Goal: Task Accomplishment & Management: Use online tool/utility

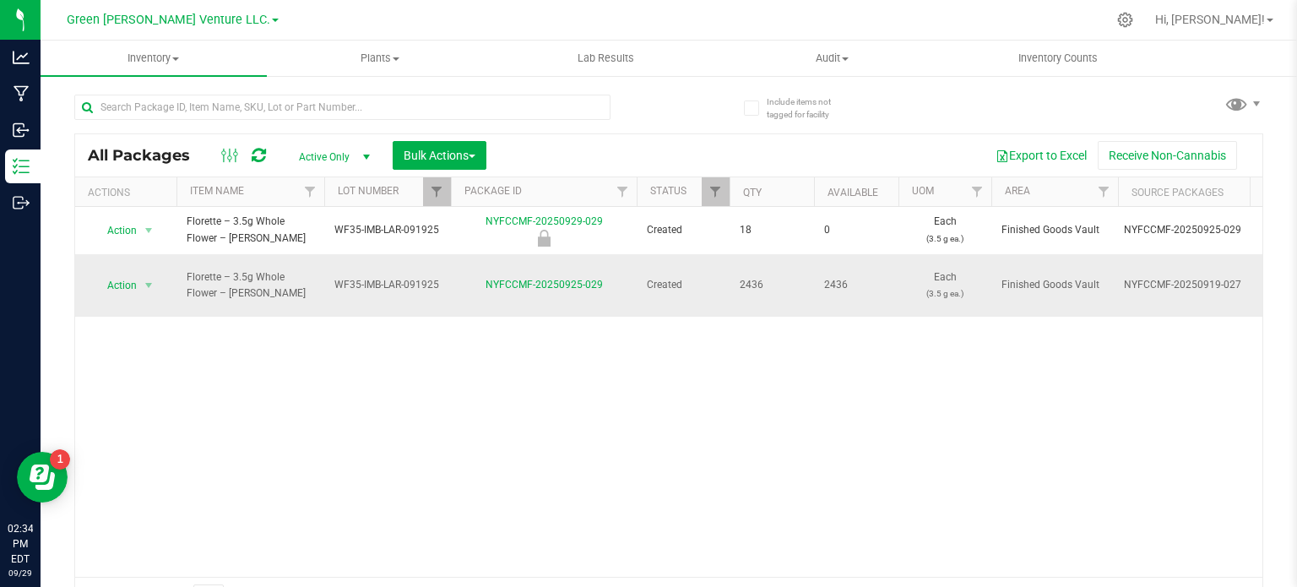
scroll to position [30, 0]
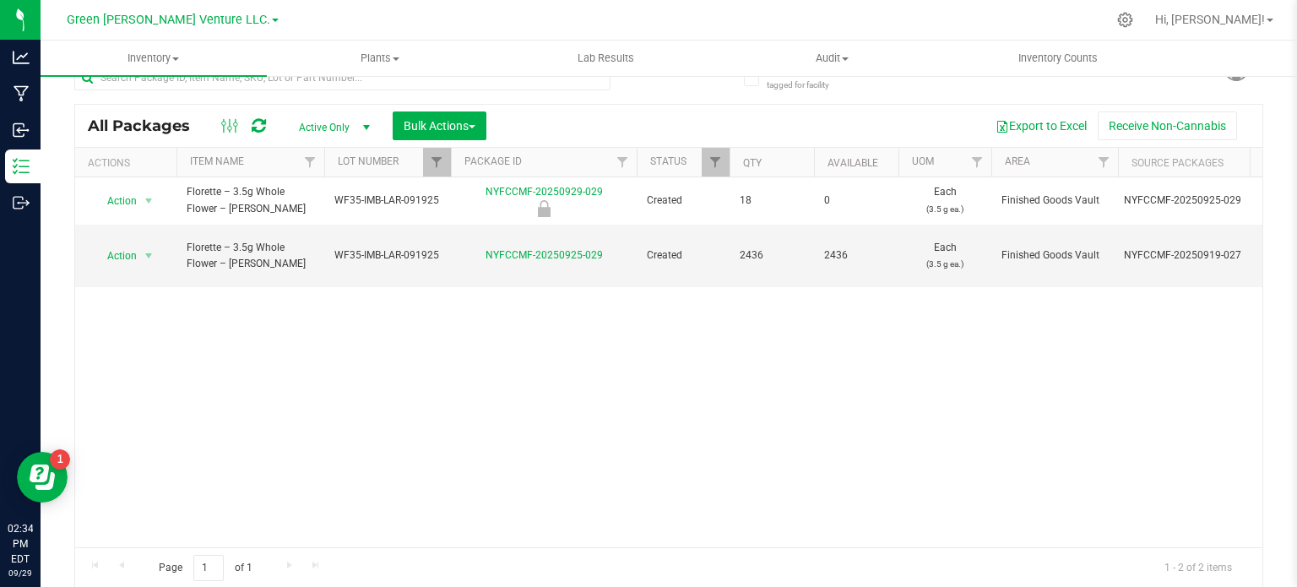
drag, startPoint x: 489, startPoint y: 458, endPoint x: 459, endPoint y: 365, distance: 97.5
click at [489, 458] on div "Action Action Edit attributes Global inventory Locate package Mark as sample Pr…" at bounding box center [668, 362] width 1187 height 370
click at [426, 167] on link "Filter" at bounding box center [437, 162] width 28 height 29
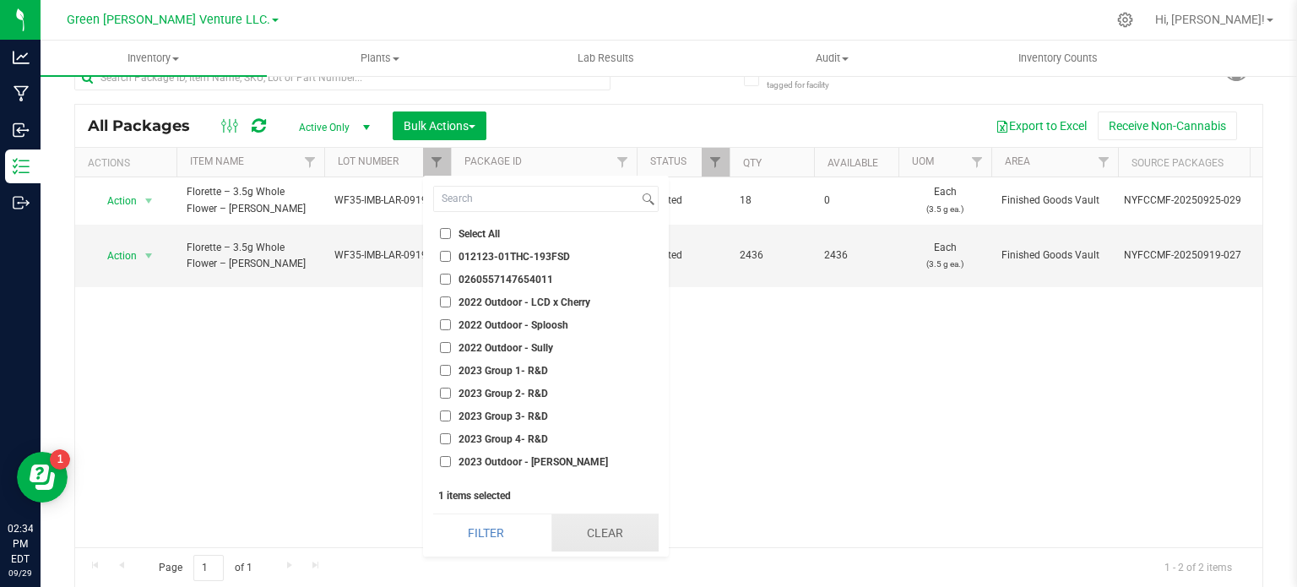
click at [594, 540] on button "Clear" at bounding box center [604, 532] width 107 height 37
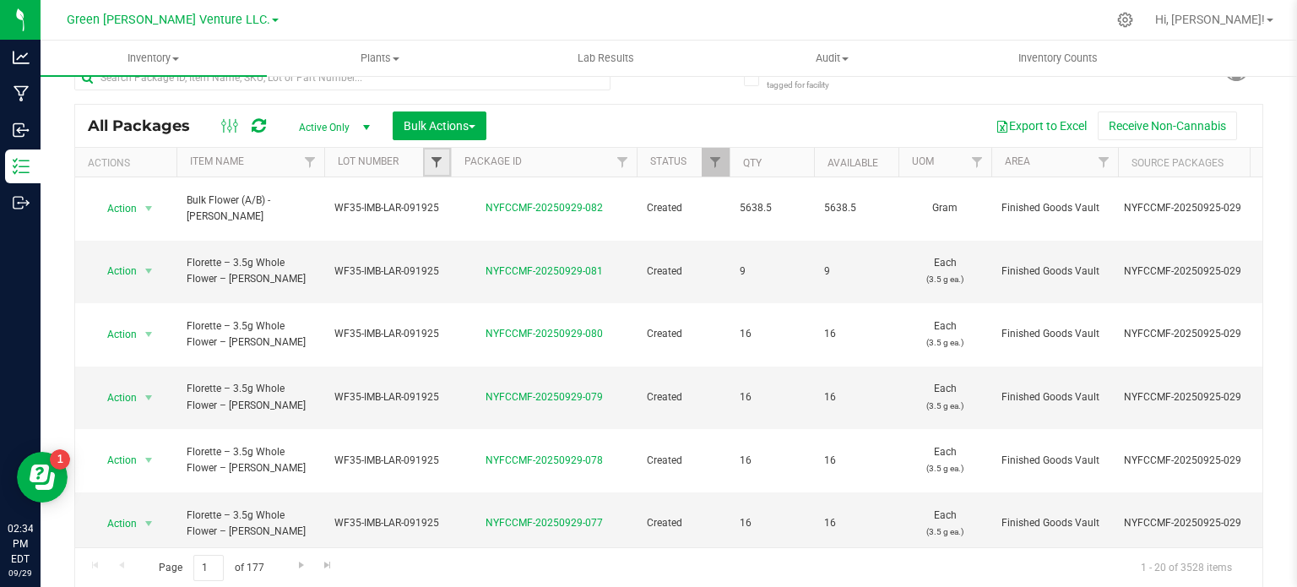
click at [441, 164] on span "Filter" at bounding box center [437, 162] width 14 height 14
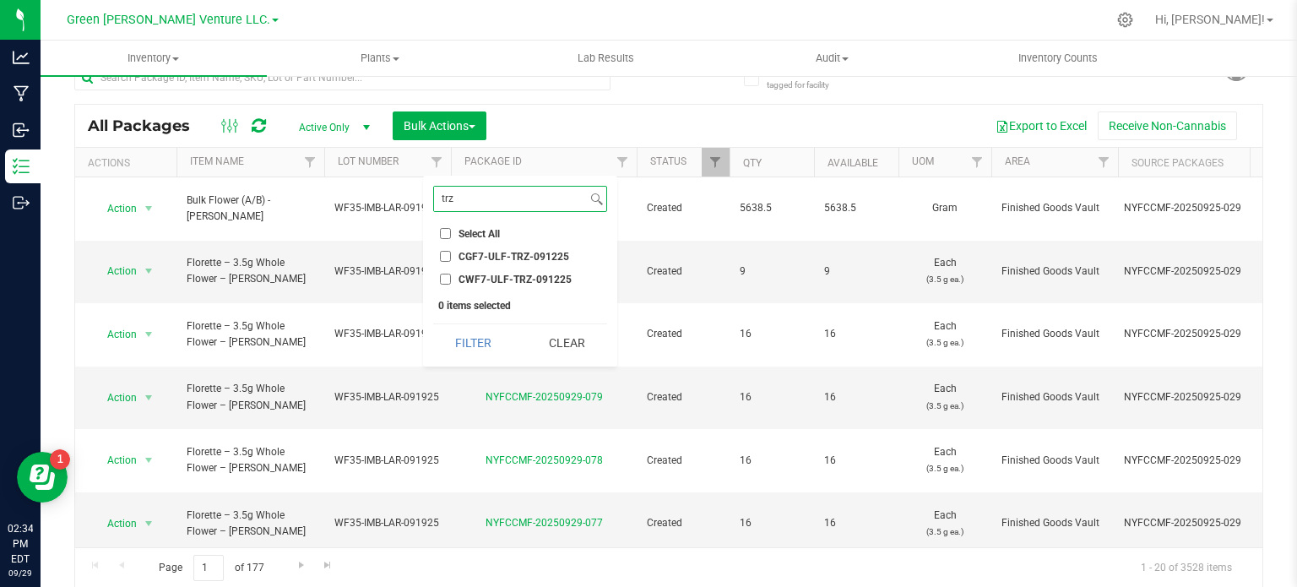
type input "trz"
click at [442, 258] on input "CGF7-ULF-TRZ-091225" at bounding box center [445, 256] width 11 height 11
checkbox input "true"
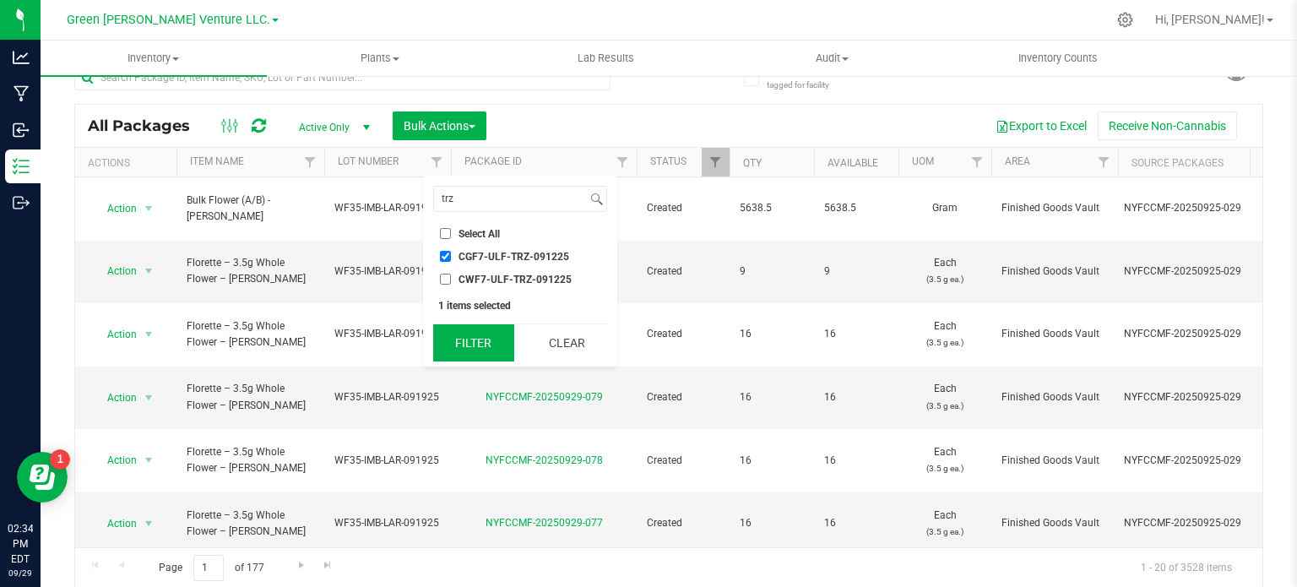
click at [456, 346] on button "Filter" at bounding box center [473, 342] width 81 height 37
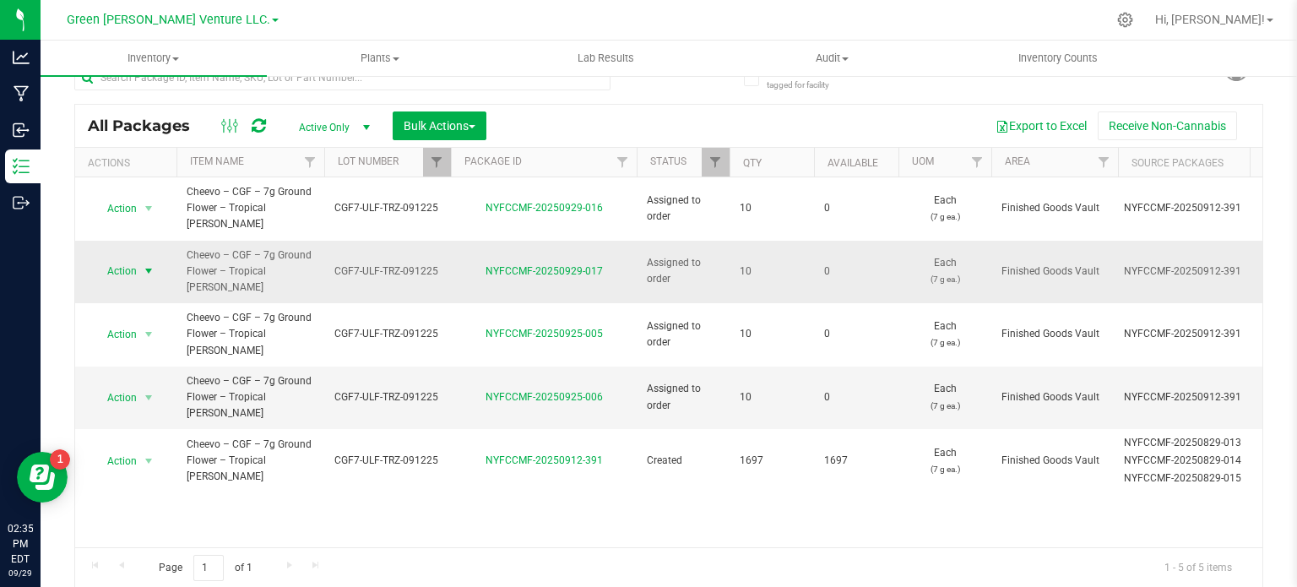
click at [118, 269] on span "Action" at bounding box center [115, 271] width 46 height 24
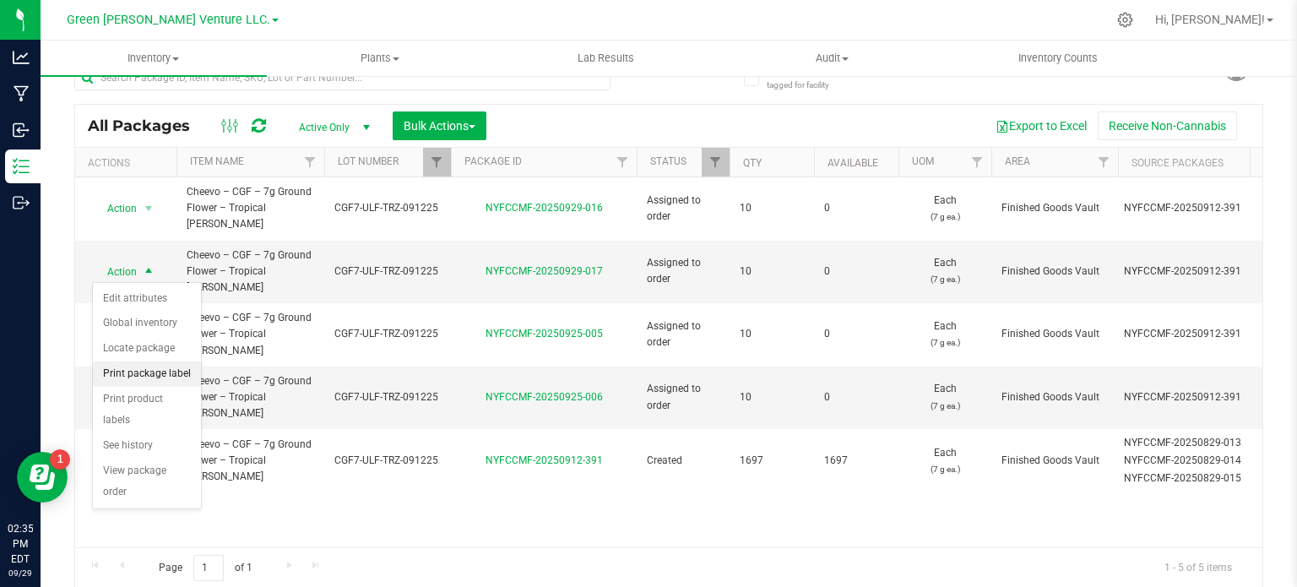
click at [165, 375] on li "Print package label" at bounding box center [147, 373] width 108 height 25
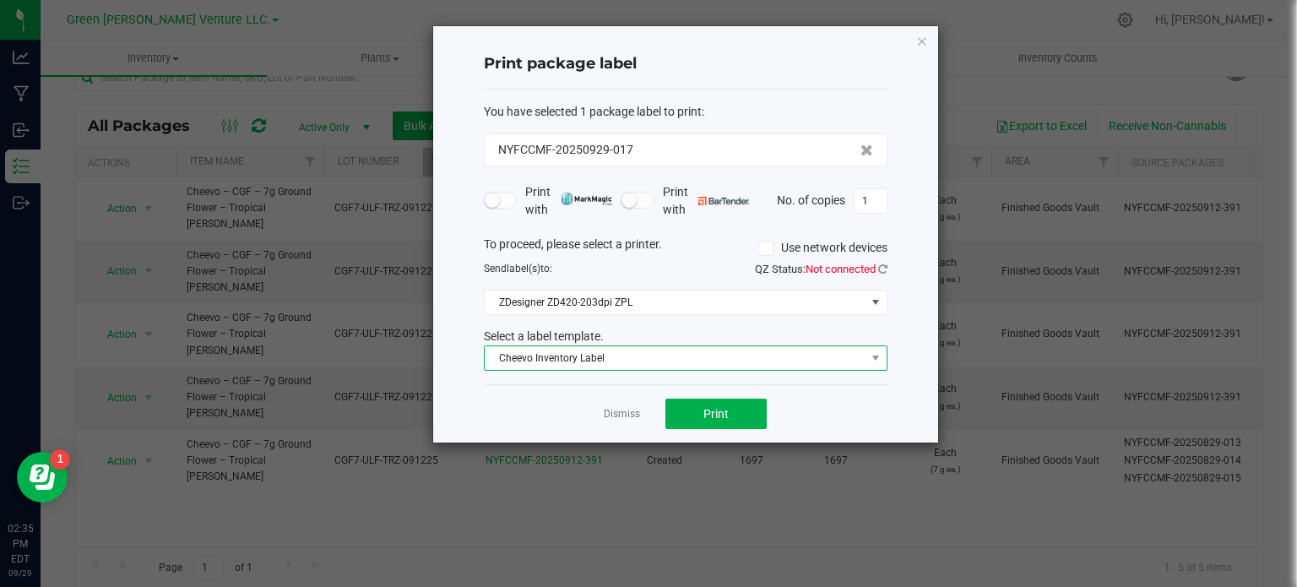
click at [732, 364] on span "Cheevo Inventory Label" at bounding box center [675, 358] width 381 height 24
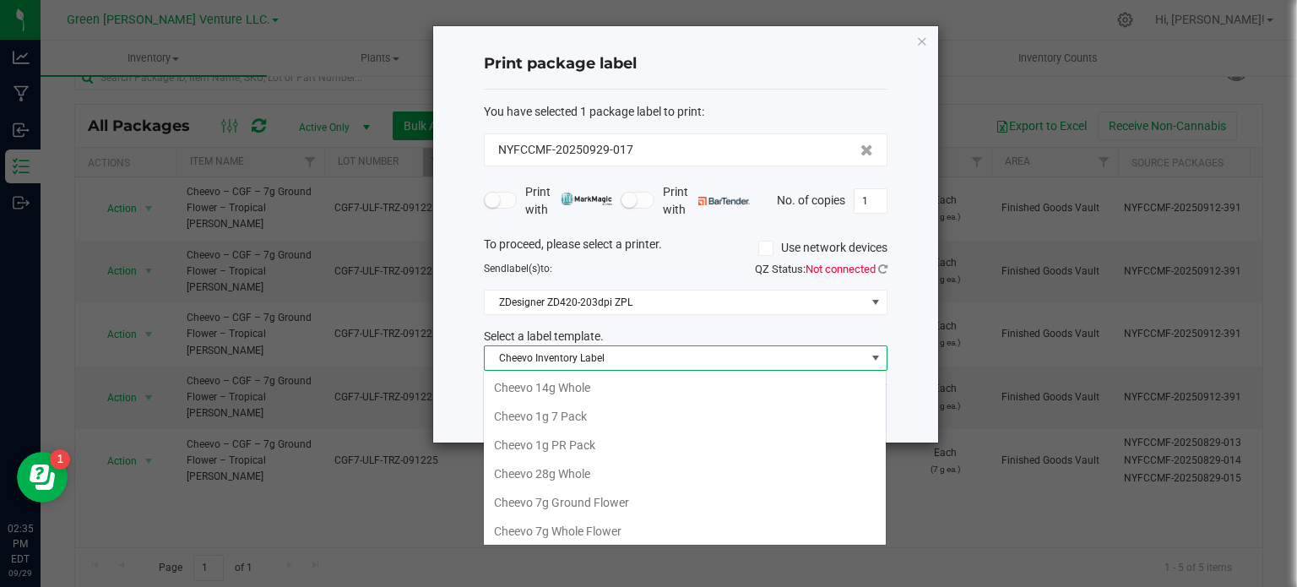
scroll to position [24, 404]
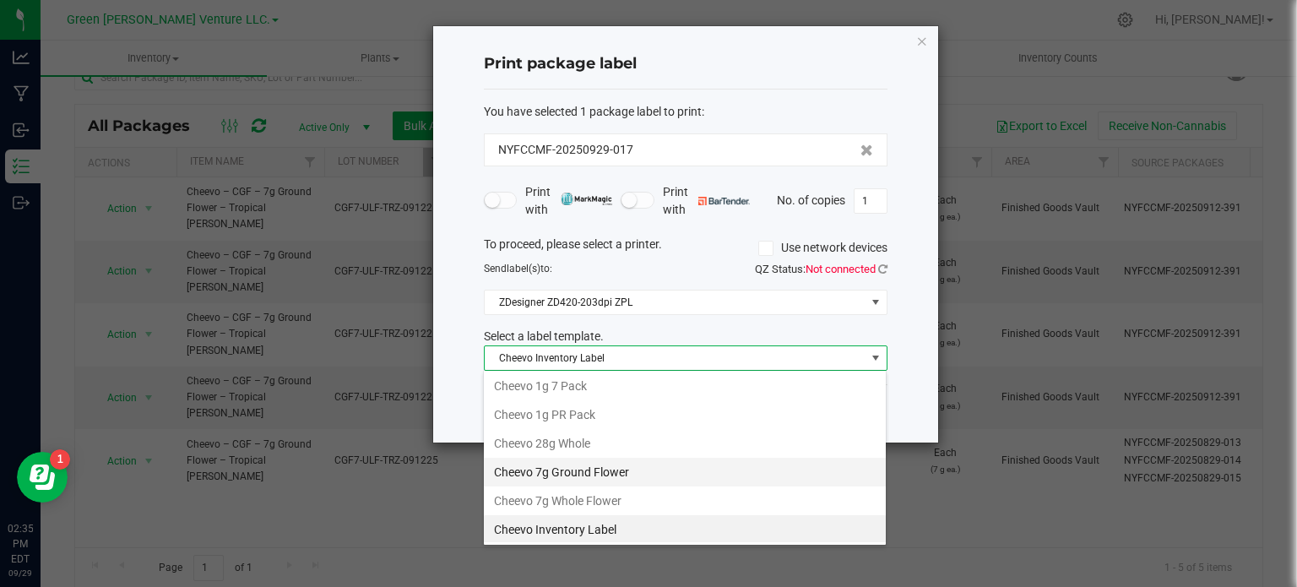
click at [595, 472] on li "Cheevo 7g Ground Flower" at bounding box center [685, 472] width 402 height 29
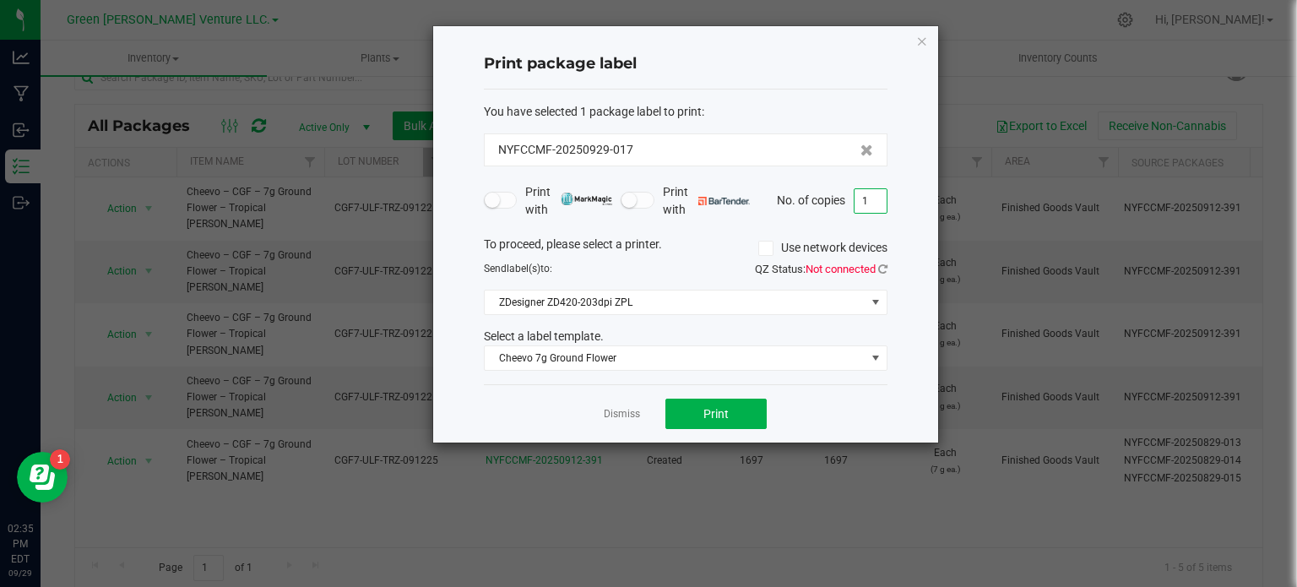
click at [873, 190] on input "1" at bounding box center [870, 201] width 32 height 24
type input "3"
type input "1"
click at [718, 408] on span "Print" at bounding box center [715, 414] width 25 height 14
click at [877, 196] on input "1" at bounding box center [870, 201] width 32 height 24
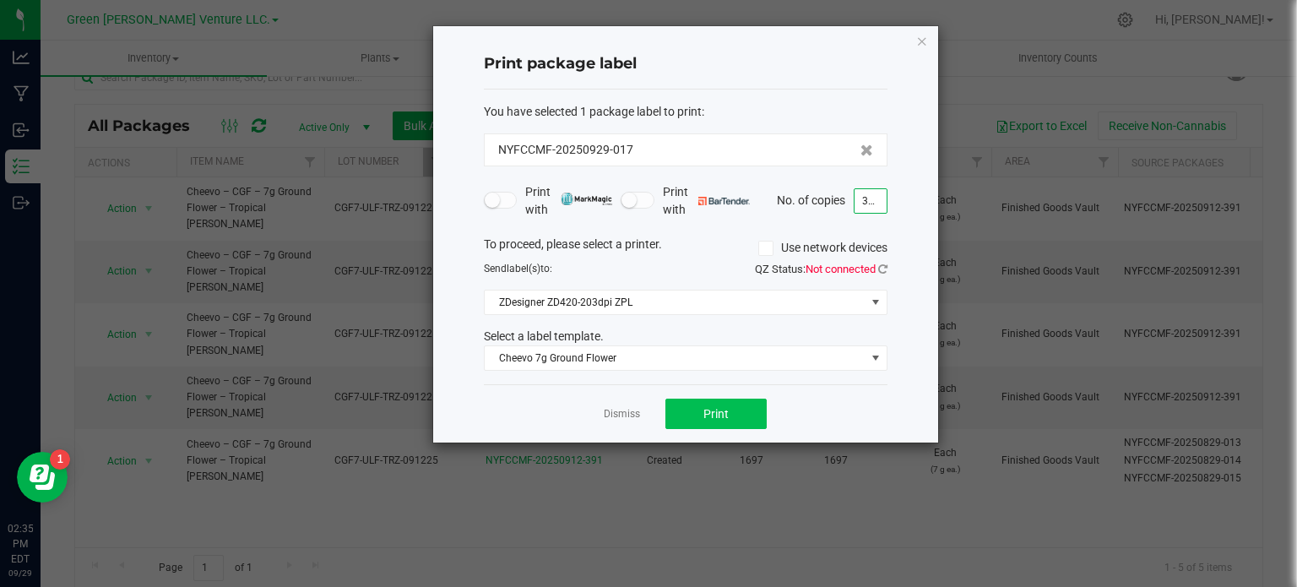
type input "372"
click at [692, 417] on button "Print" at bounding box center [715, 413] width 101 height 30
click at [919, 38] on icon "button" at bounding box center [922, 40] width 12 height 20
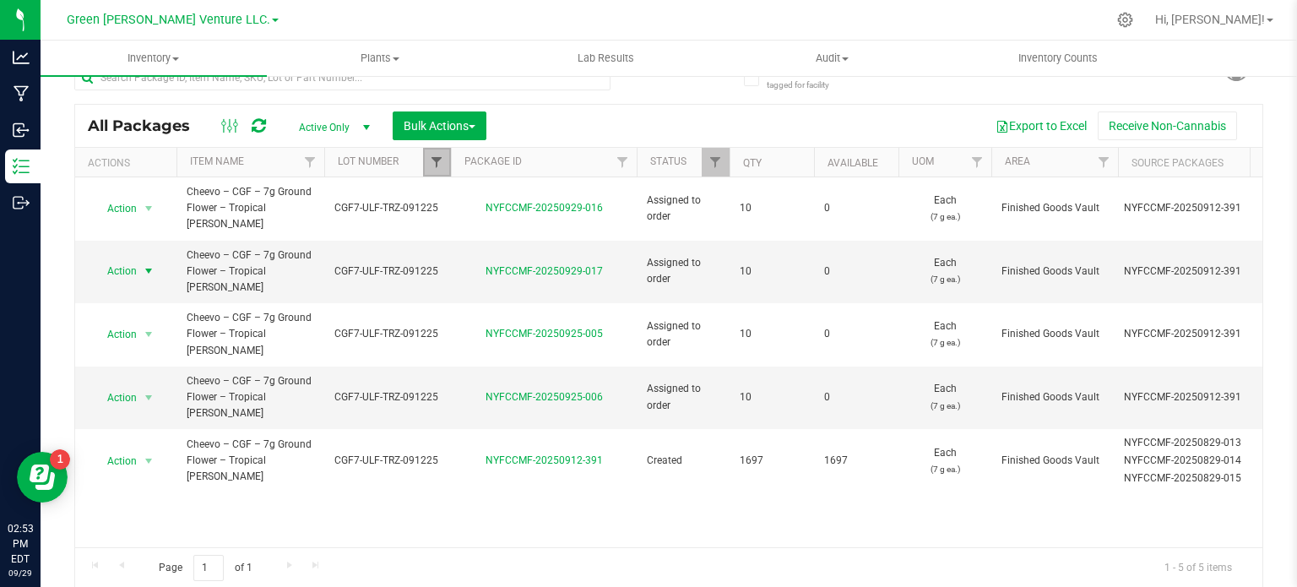
click at [439, 165] on span "Filter" at bounding box center [437, 162] width 14 height 14
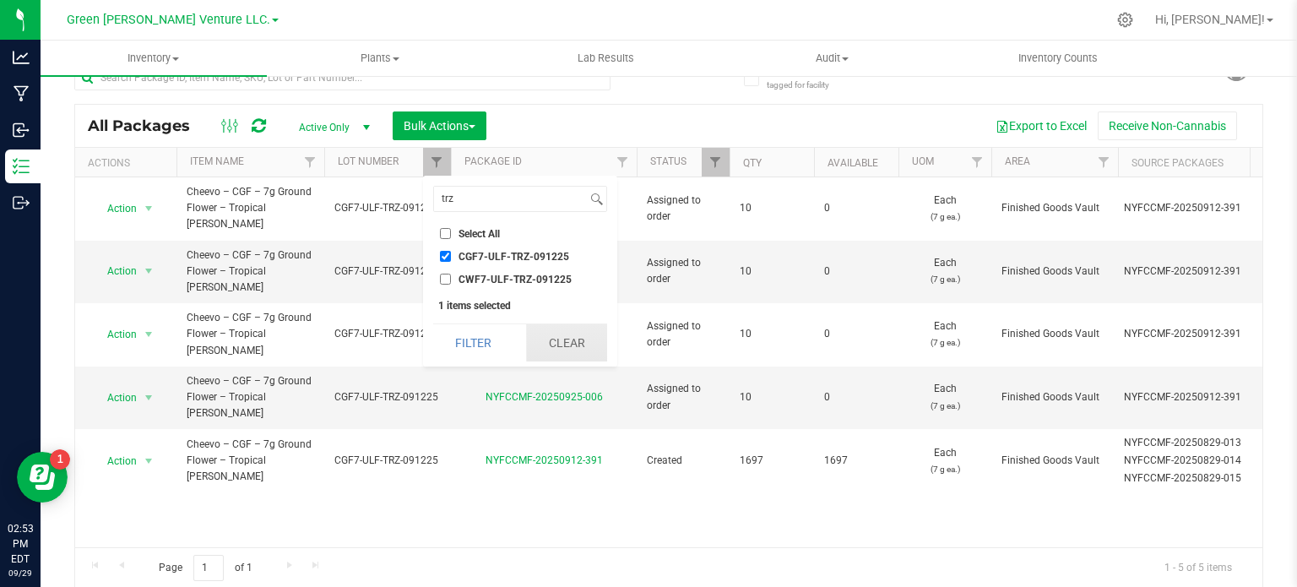
click at [553, 350] on button "Clear" at bounding box center [566, 342] width 81 height 37
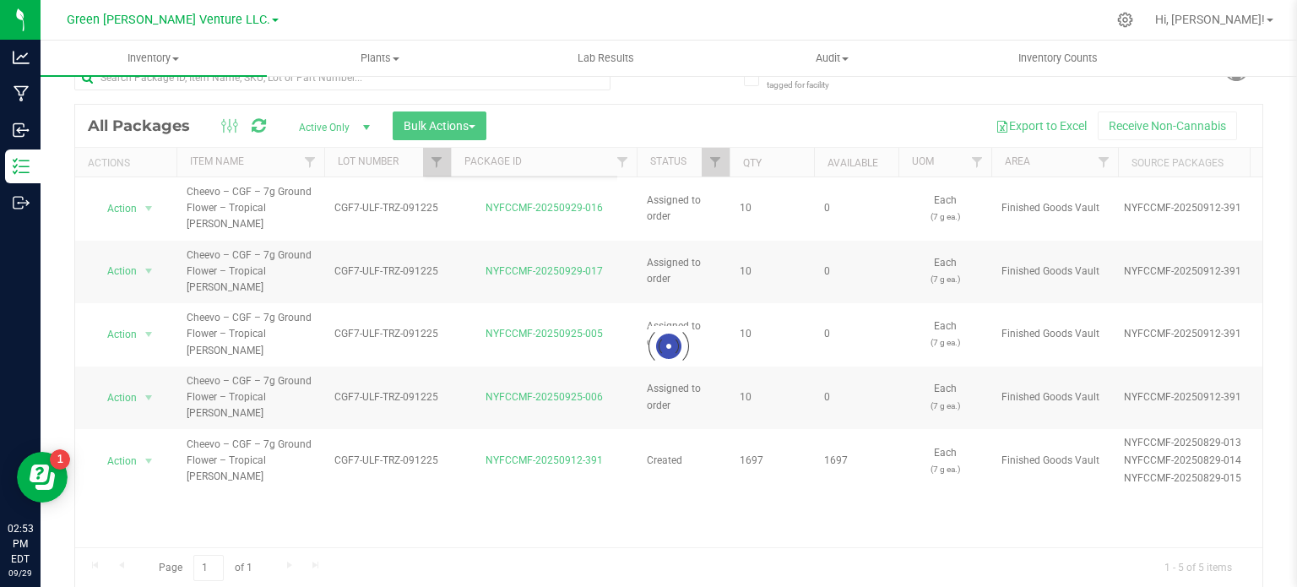
checkbox input "false"
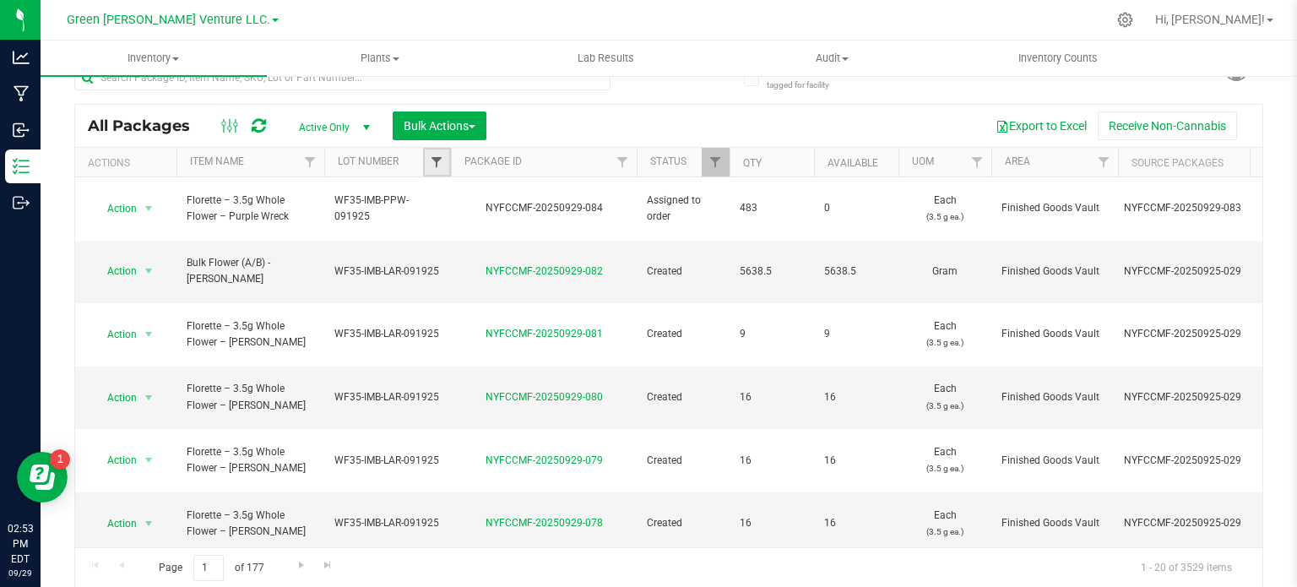
click at [432, 162] on span "Filter" at bounding box center [437, 162] width 14 height 14
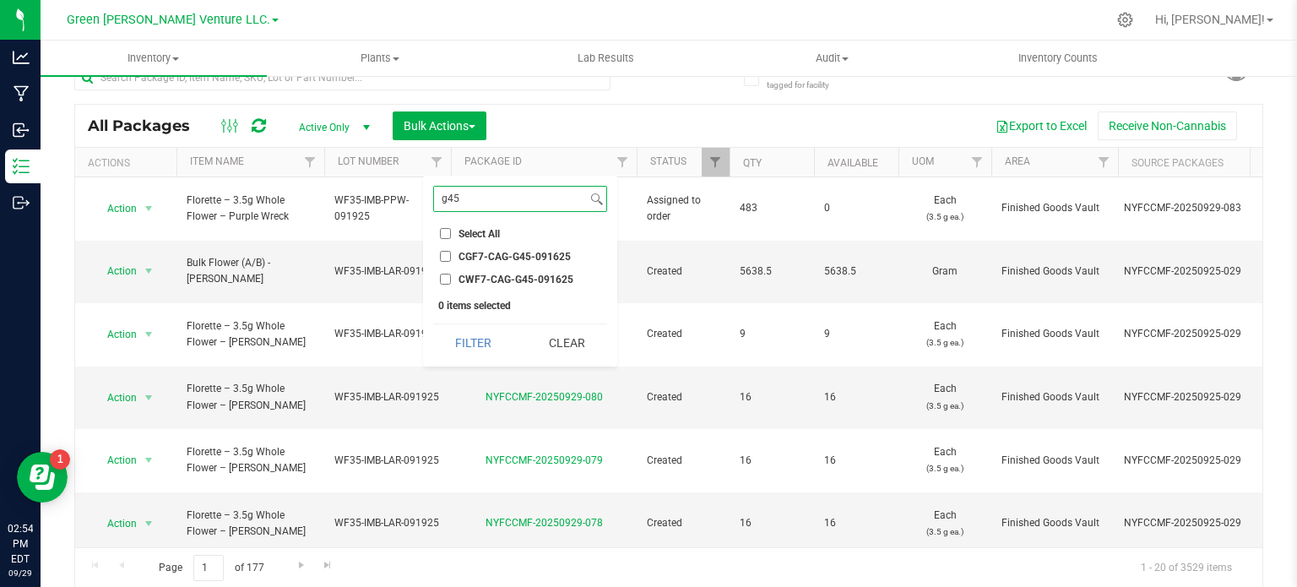
type input "g45"
click at [442, 276] on input "CWF7-CAG-G45-091625" at bounding box center [445, 279] width 11 height 11
checkbox input "true"
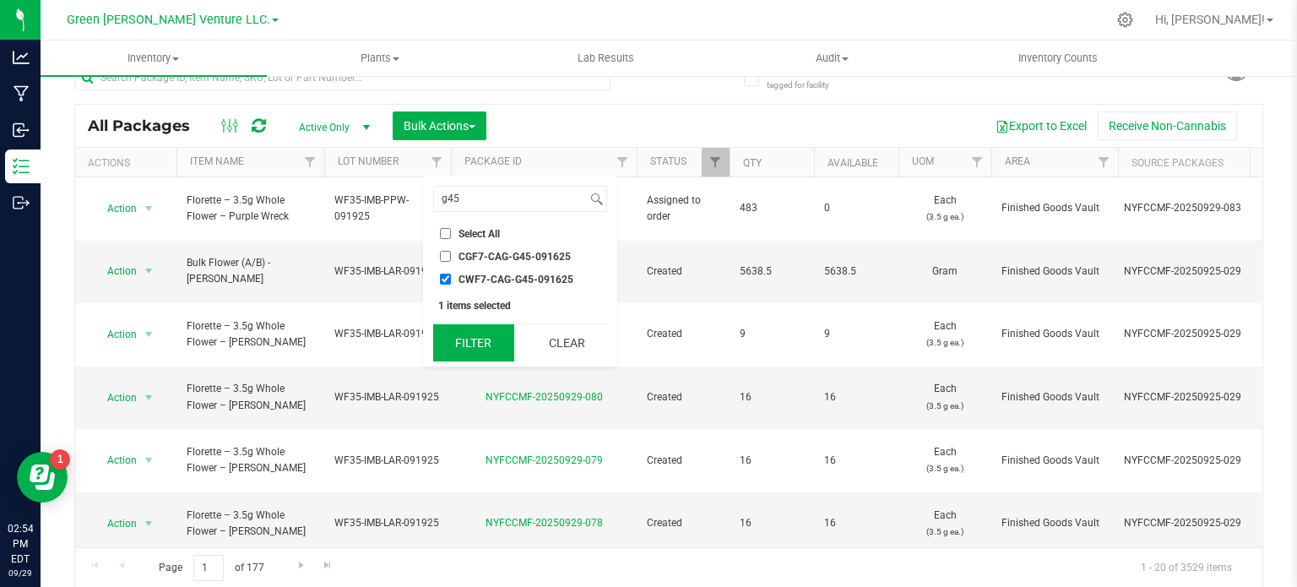
click at [469, 334] on button "Filter" at bounding box center [473, 342] width 81 height 37
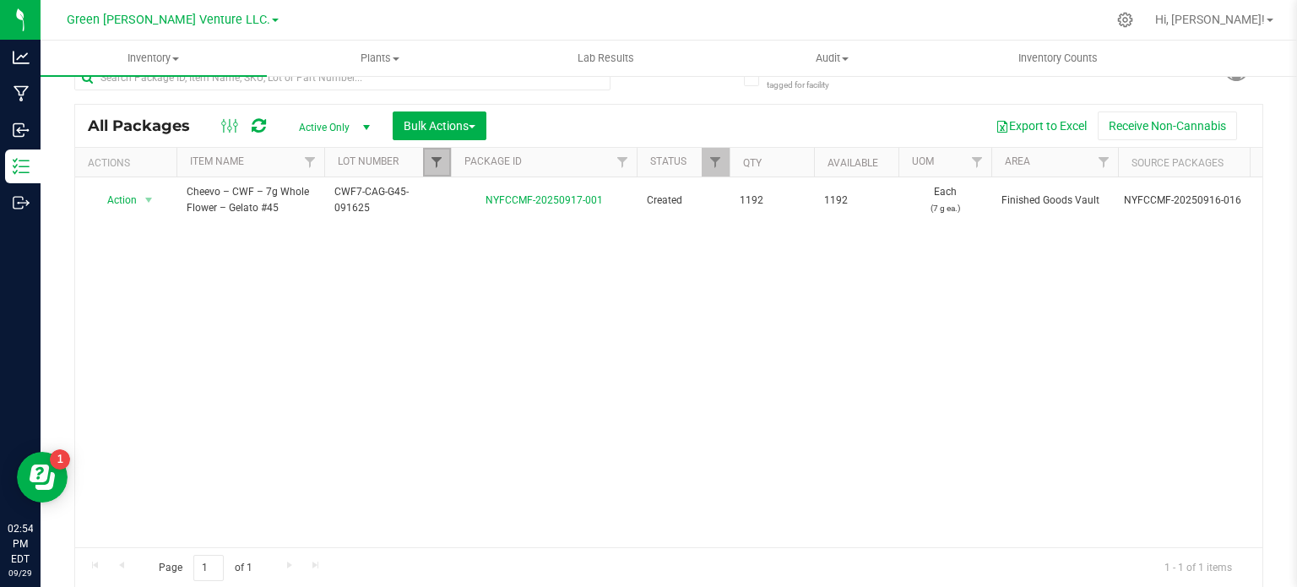
click at [436, 160] on span "Filter" at bounding box center [437, 162] width 14 height 14
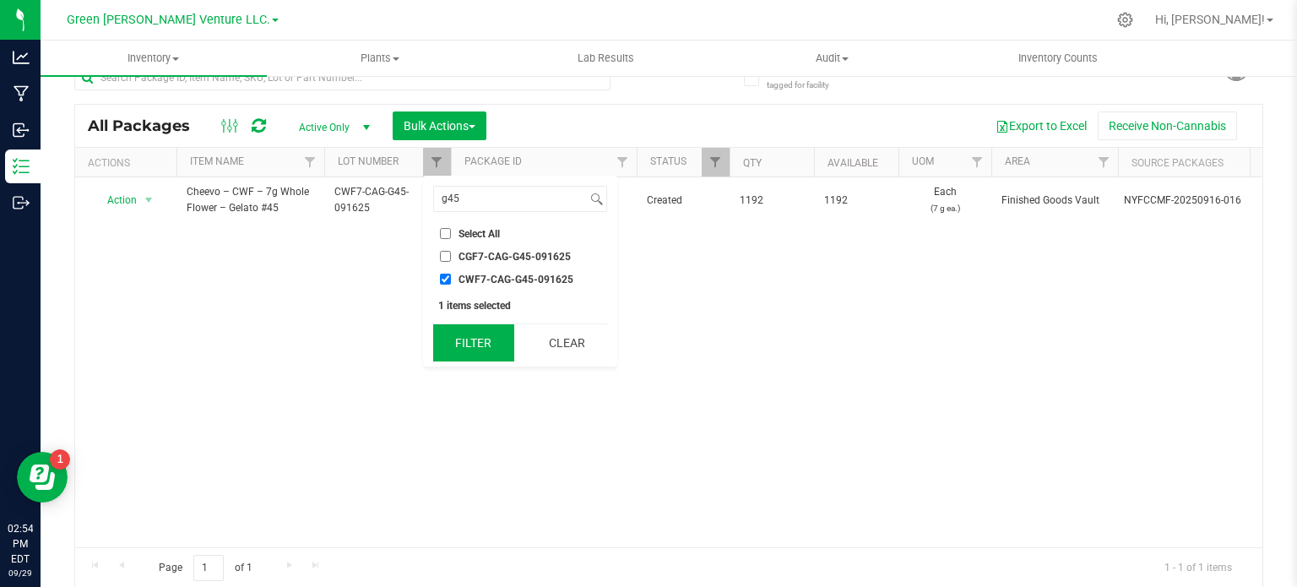
click at [503, 350] on button "Filter" at bounding box center [473, 342] width 81 height 37
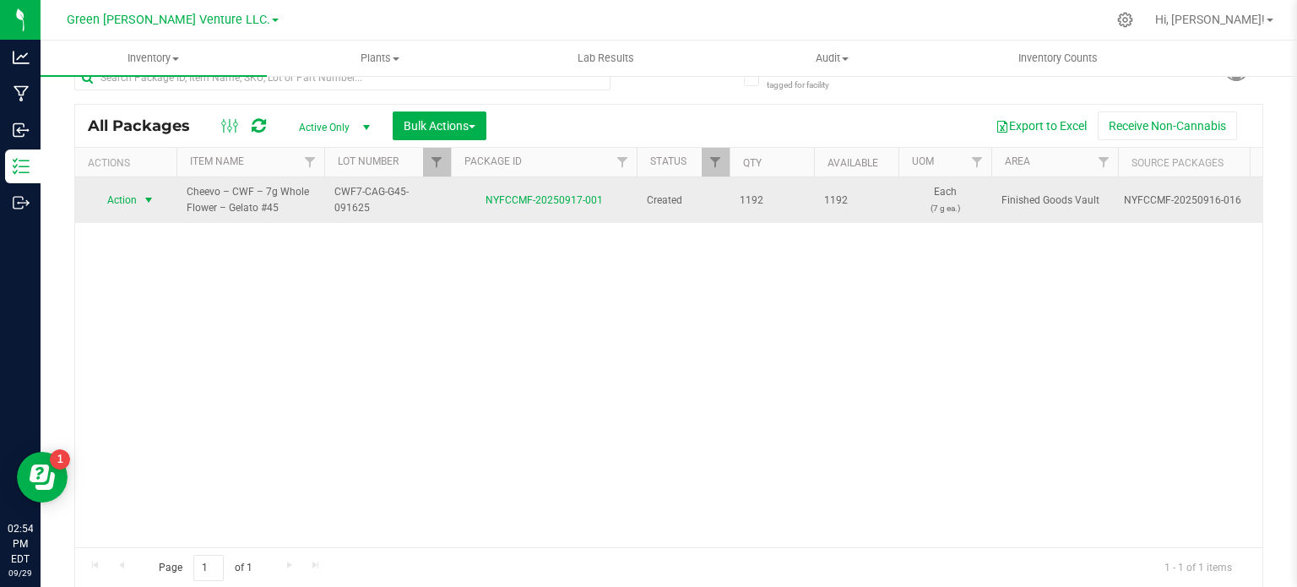
click at [132, 196] on span "Action" at bounding box center [115, 200] width 46 height 24
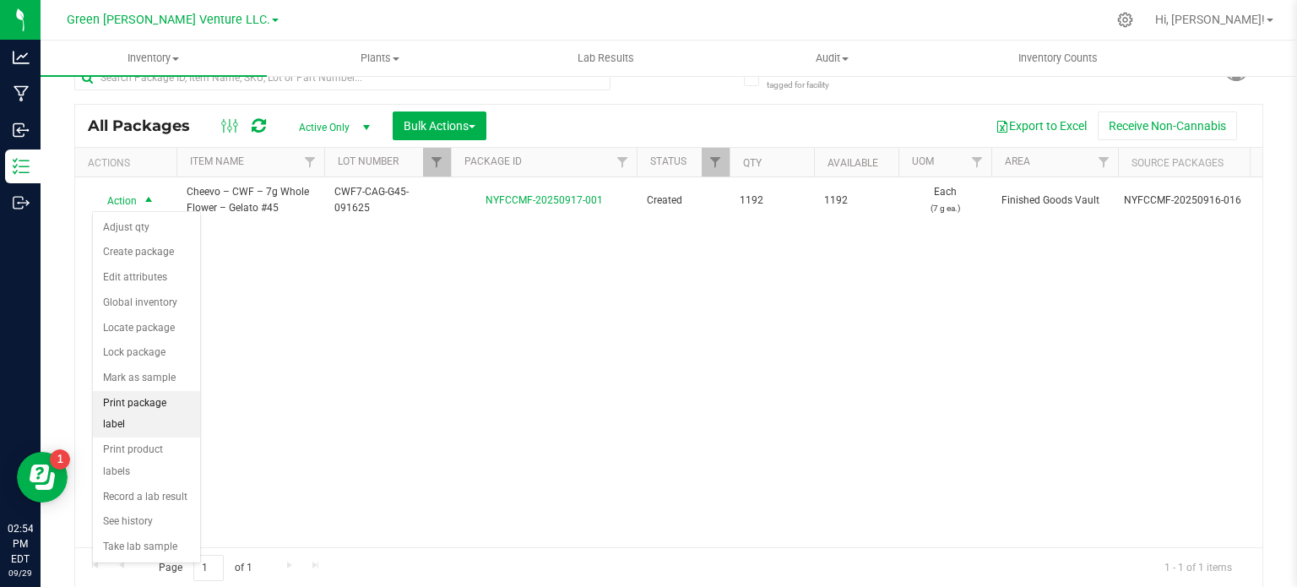
click at [165, 401] on li "Print package label" at bounding box center [146, 414] width 107 height 46
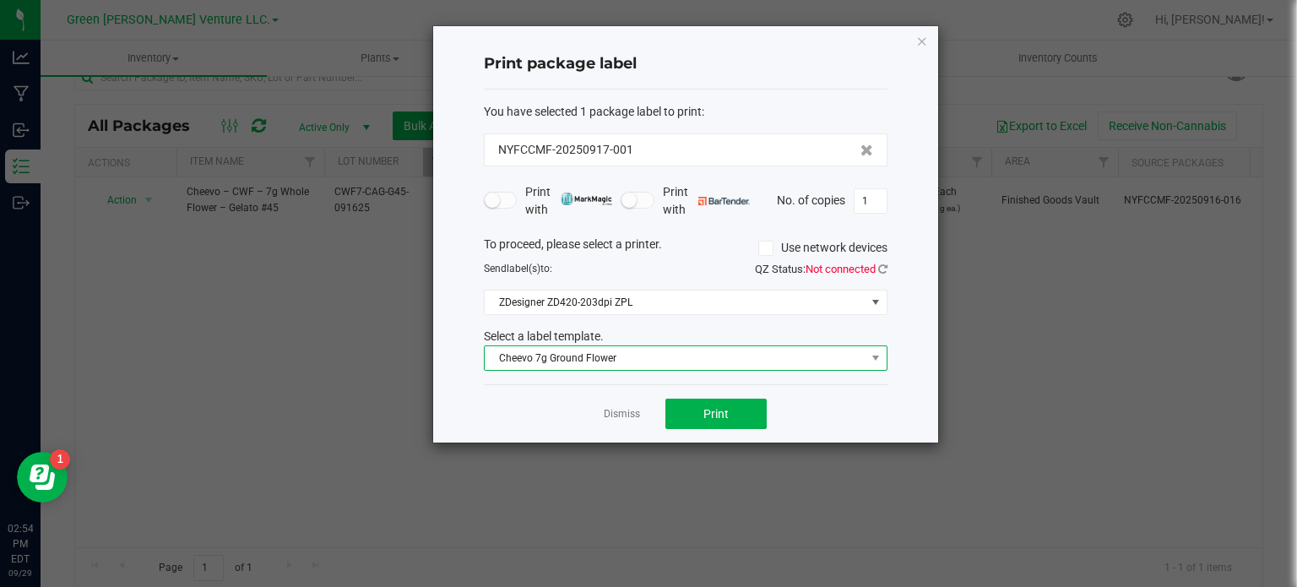
click at [615, 361] on span "Cheevo 7g Ground Flower" at bounding box center [675, 358] width 381 height 24
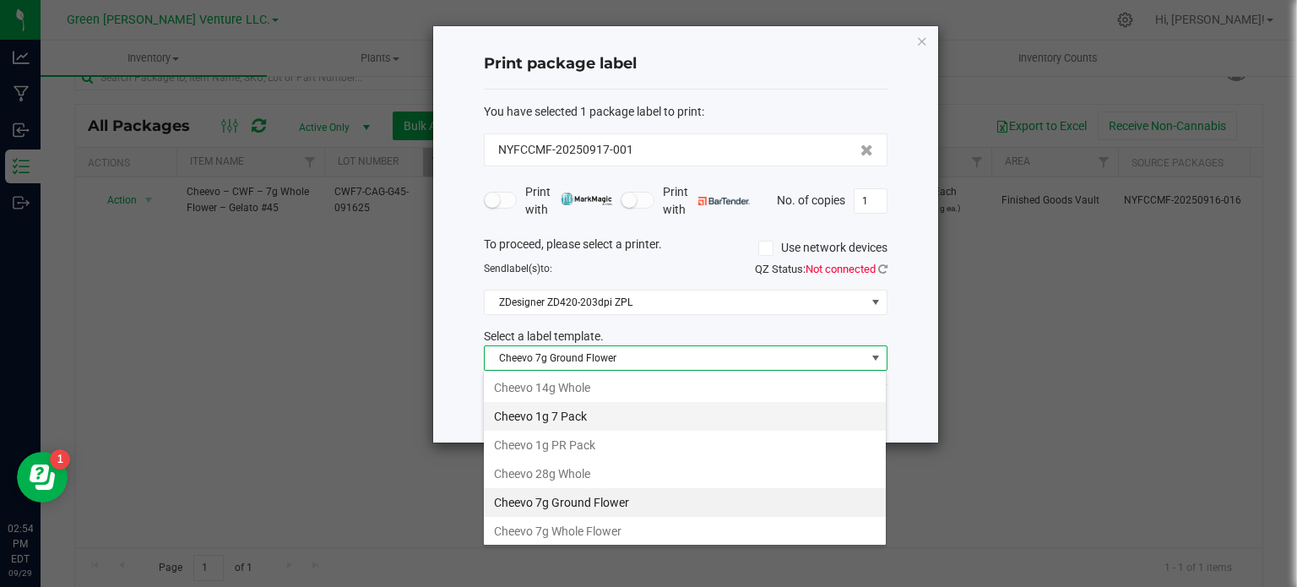
scroll to position [24, 404]
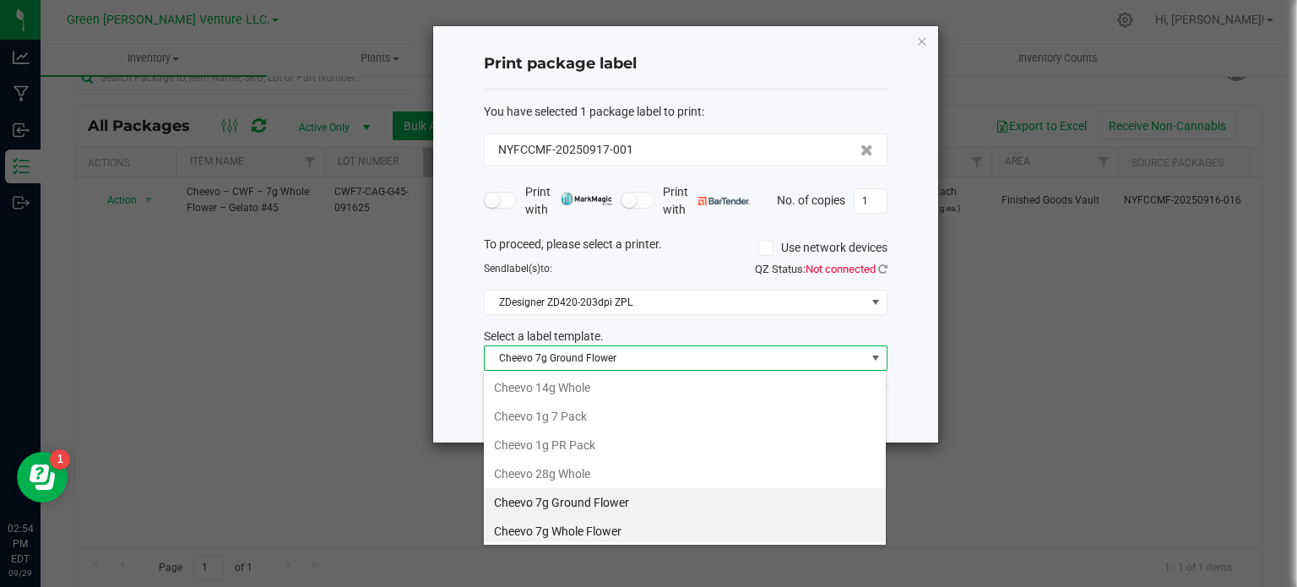
click at [572, 527] on li "Cheevo 7g Whole Flower" at bounding box center [685, 531] width 402 height 29
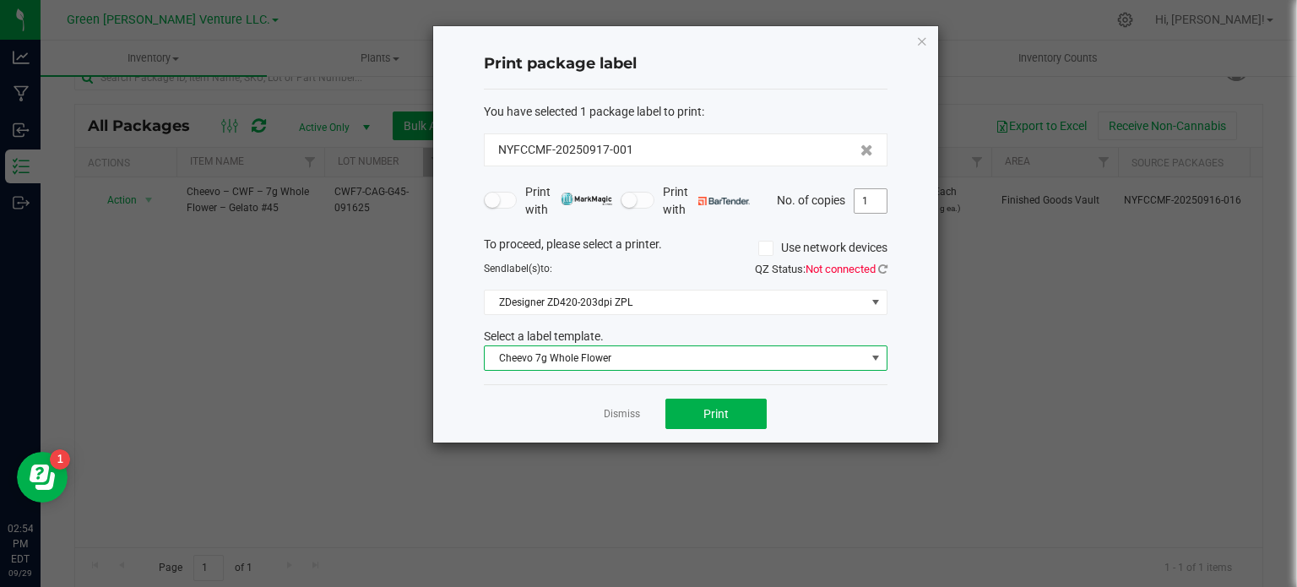
click at [866, 202] on input "1" at bounding box center [870, 201] width 32 height 24
type input "300"
click at [693, 413] on button "Print" at bounding box center [715, 413] width 101 height 30
